Goal: Book appointment/travel/reservation

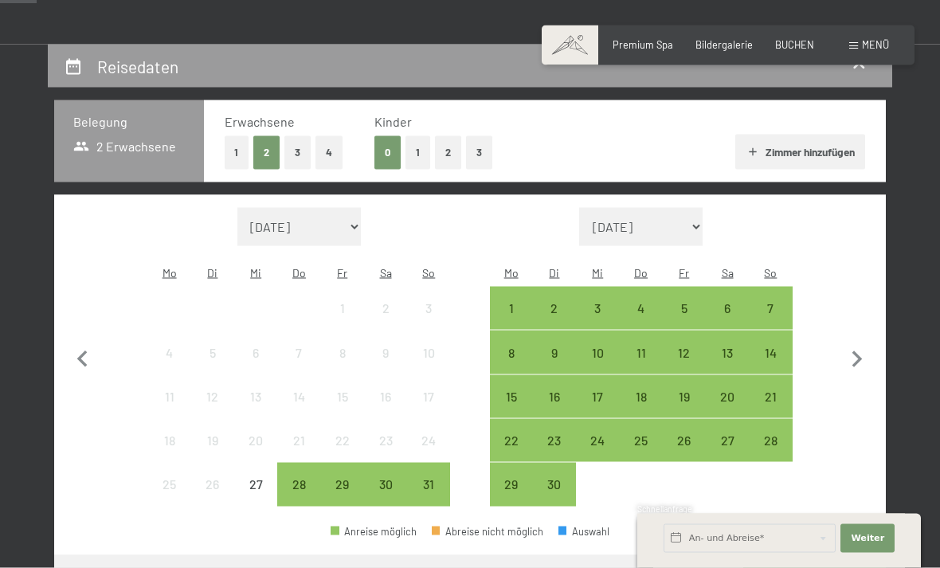
scroll to position [317, 0]
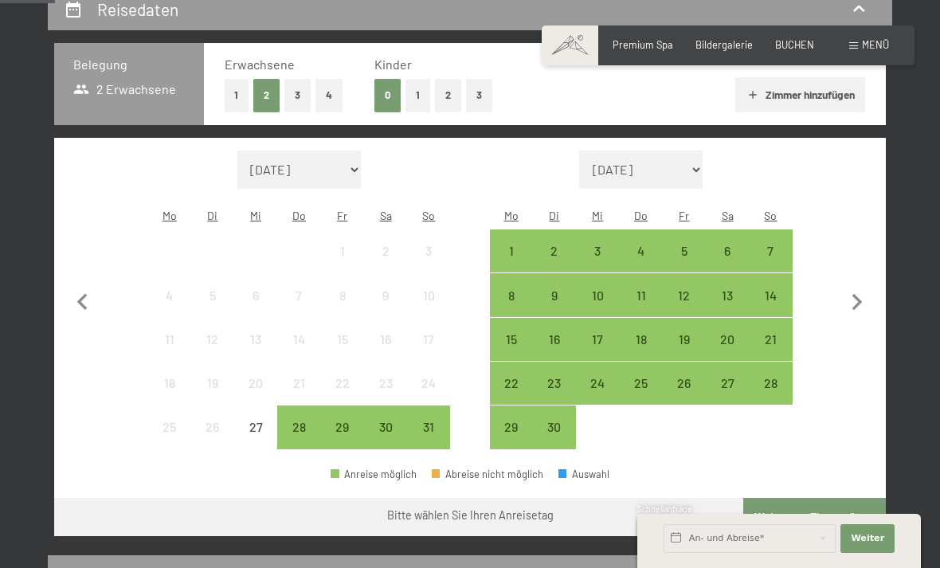
click at [859, 300] on icon "button" at bounding box center [856, 302] width 33 height 33
select select "[DATE]"
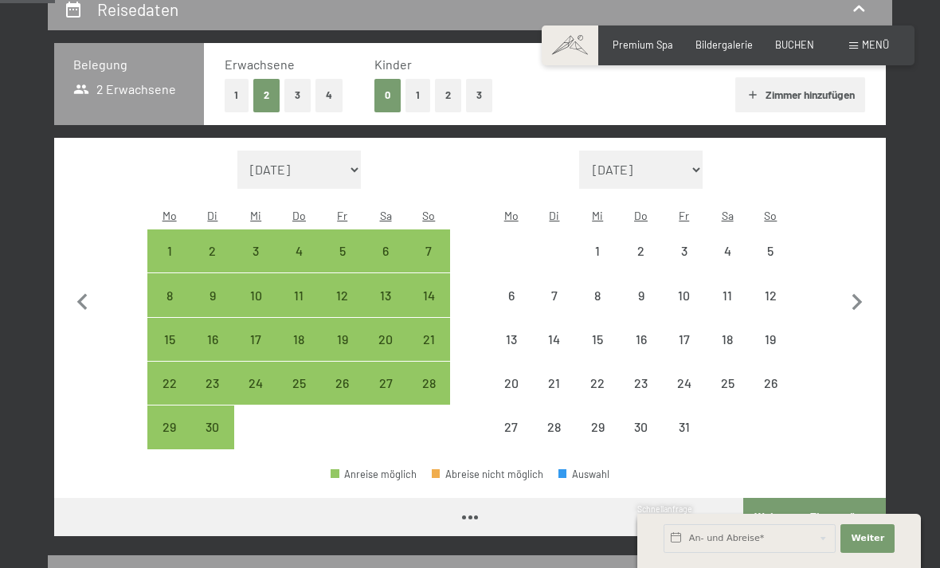
click at [862, 293] on icon "button" at bounding box center [856, 302] width 33 height 33
select select "[DATE]"
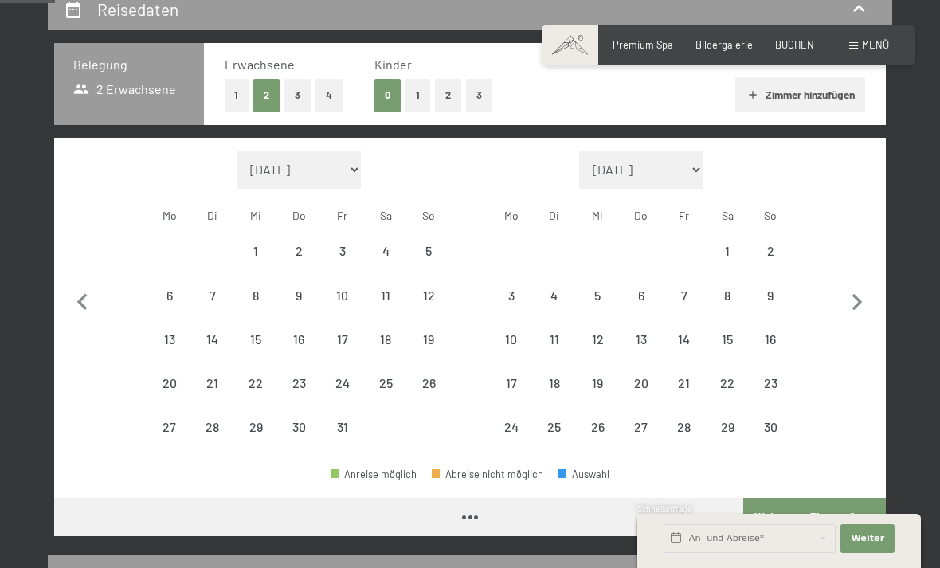
select select "[DATE]"
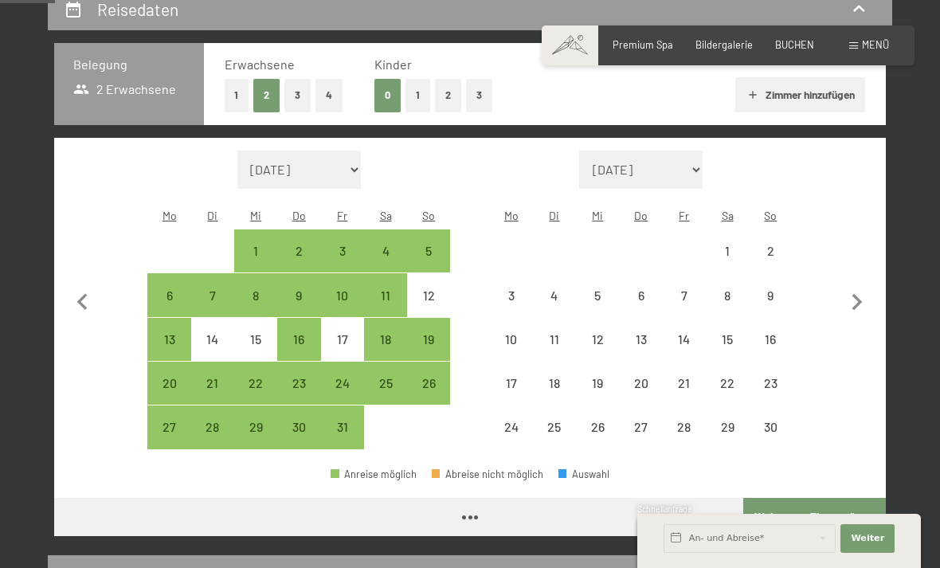
select select "[DATE]"
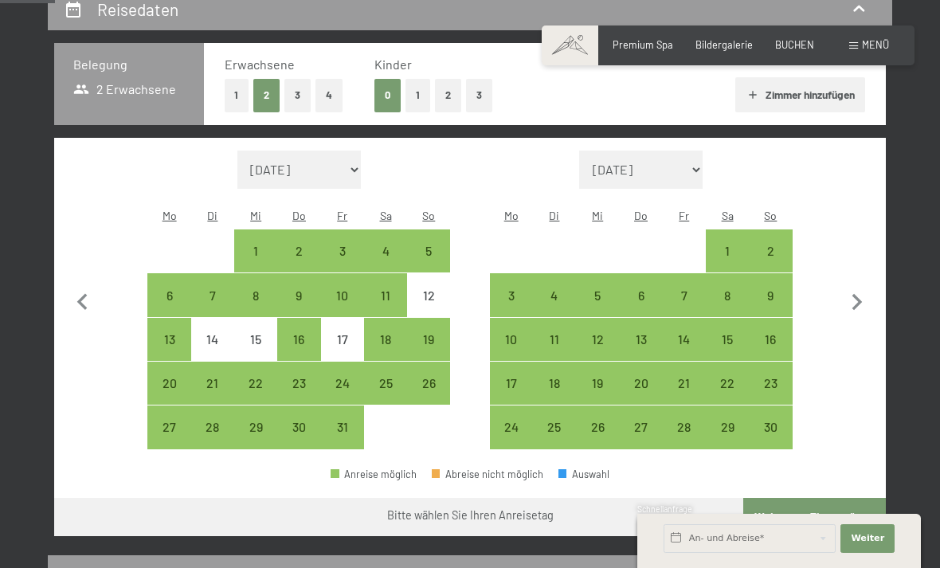
click at [769, 289] on div "9" at bounding box center [770, 309] width 40 height 40
select select "[DATE]"
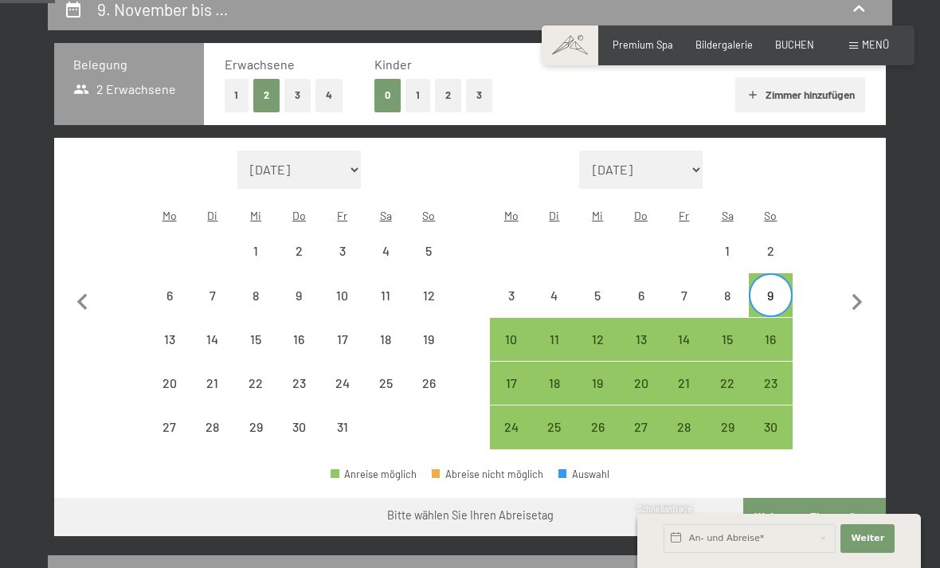
click at [647, 333] on div "13" at bounding box center [640, 353] width 40 height 40
select select "[DATE]"
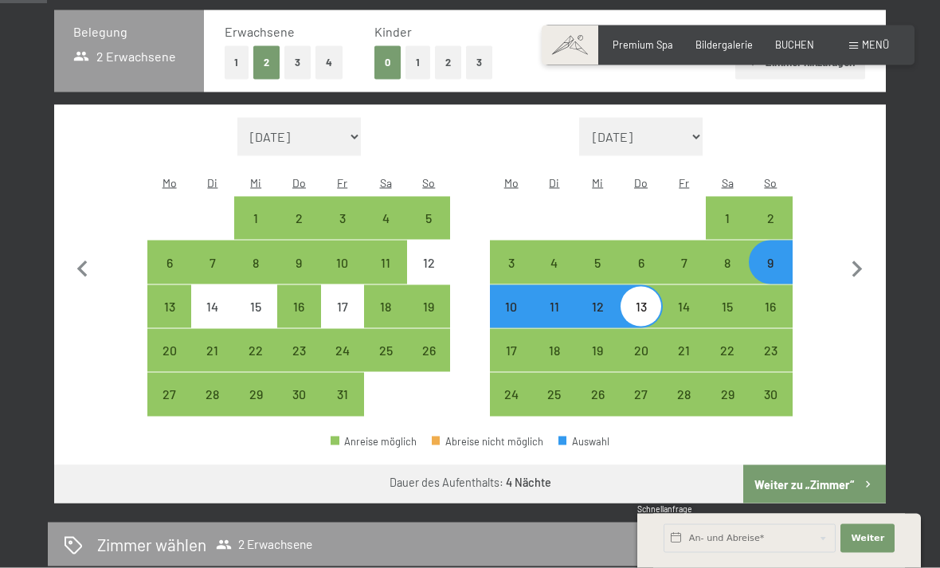
scroll to position [386, 0]
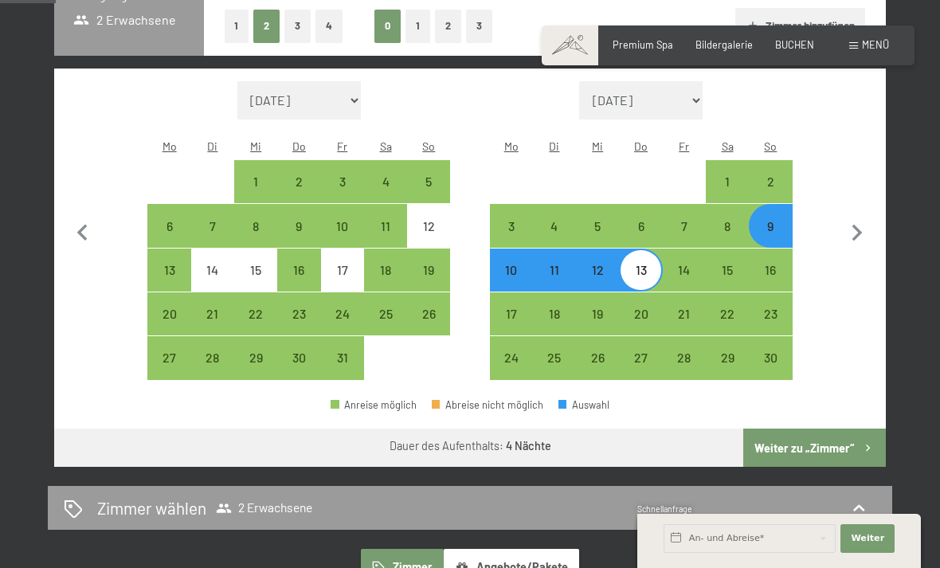
click at [836, 433] on button "Weiter zu „Zimmer“" at bounding box center [814, 447] width 143 height 38
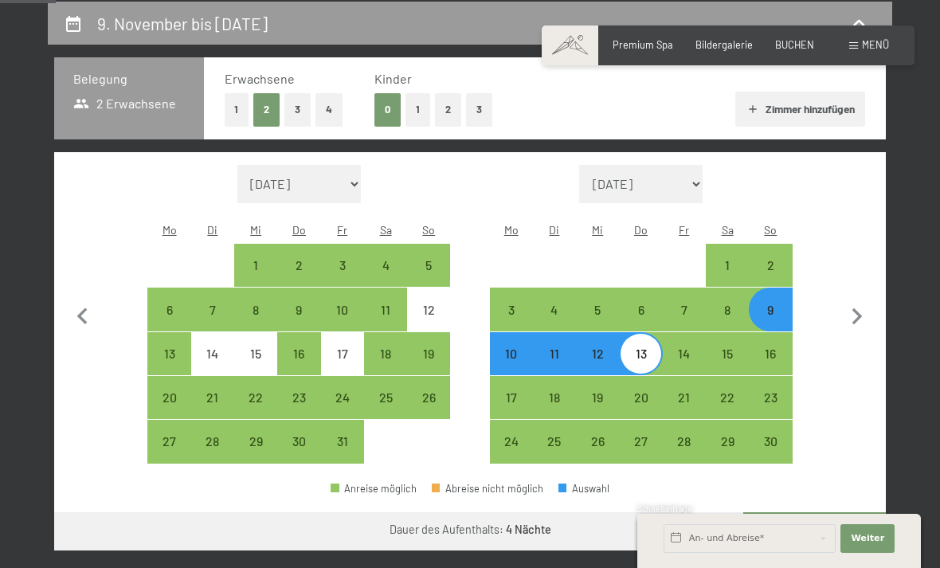
select select "[DATE]"
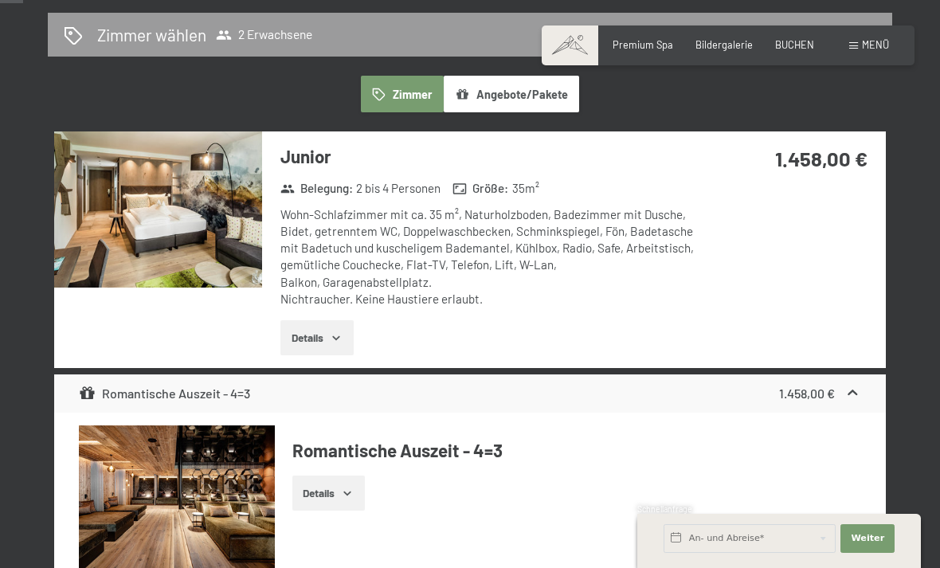
scroll to position [356, 0]
